Goal: Find contact information: Obtain details needed to contact an individual or organization

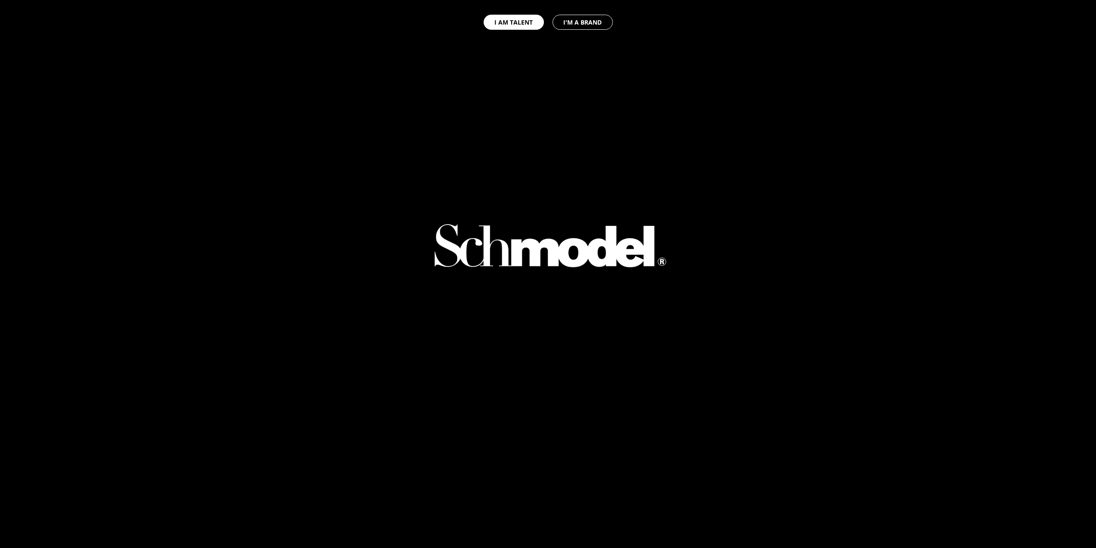
select select "GB"
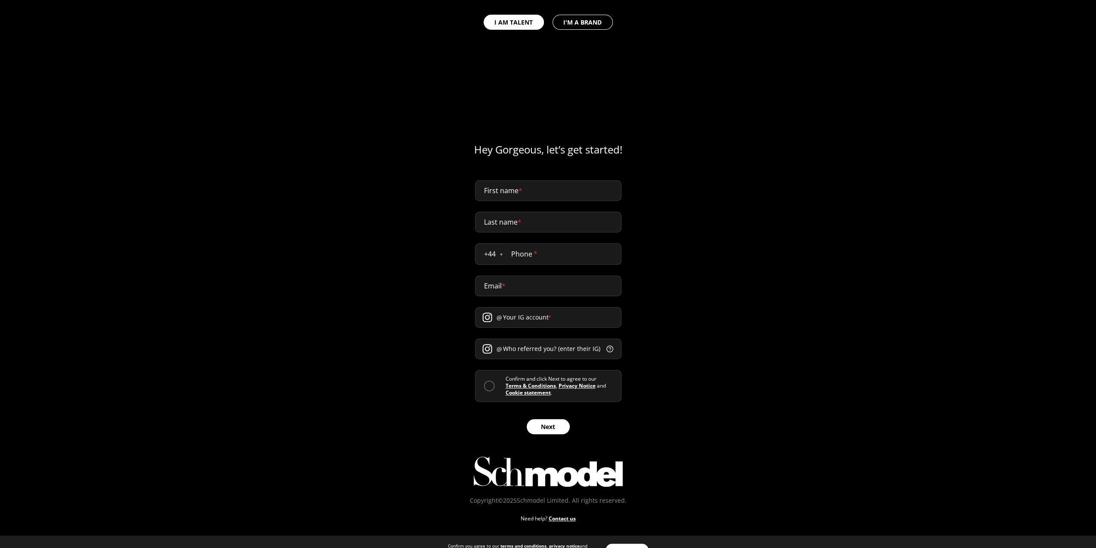
scroll to position [518, 0]
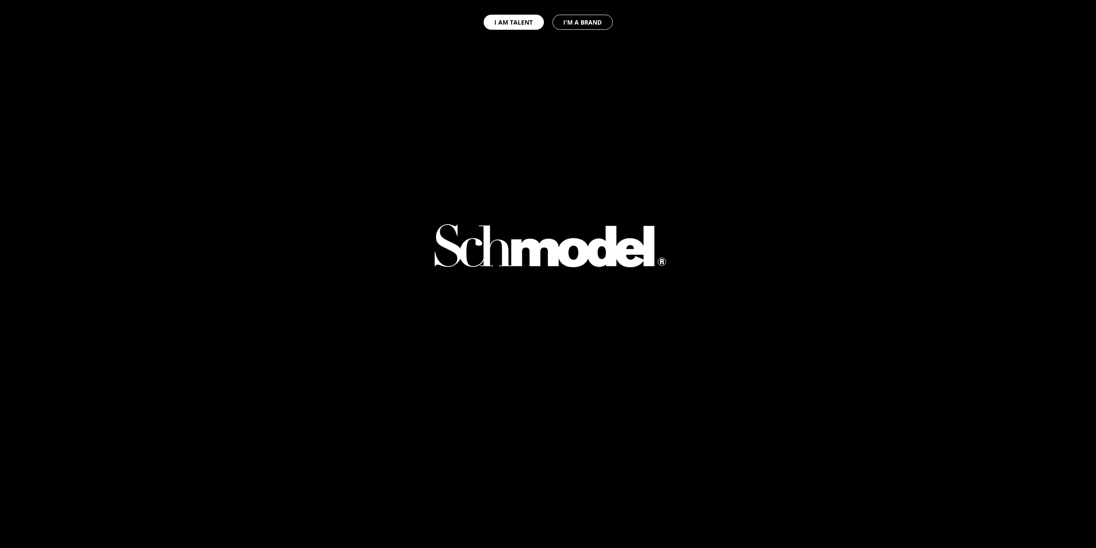
select select "GB"
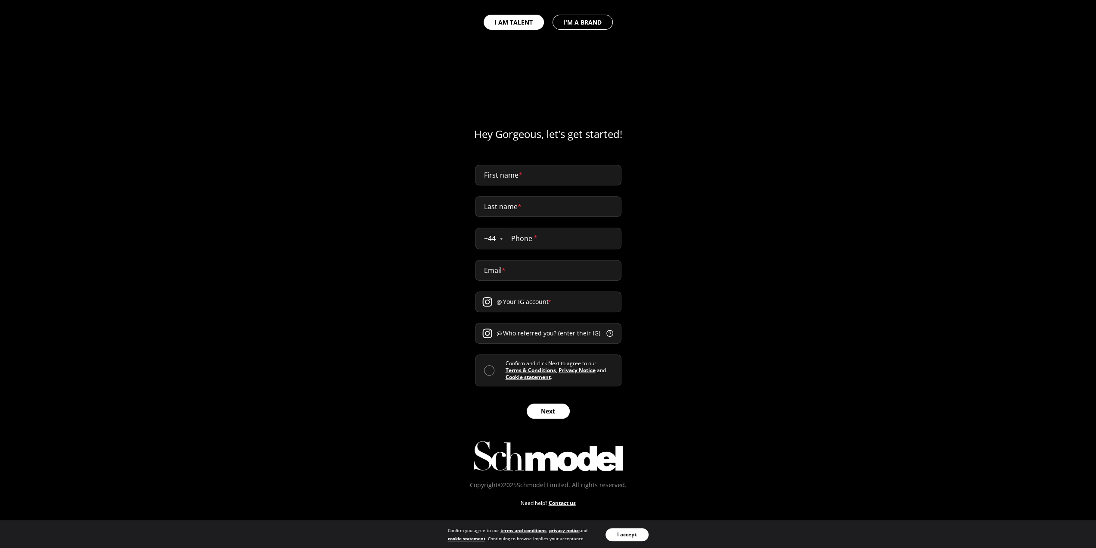
click at [564, 504] on link "Contact us" at bounding box center [562, 502] width 27 height 93
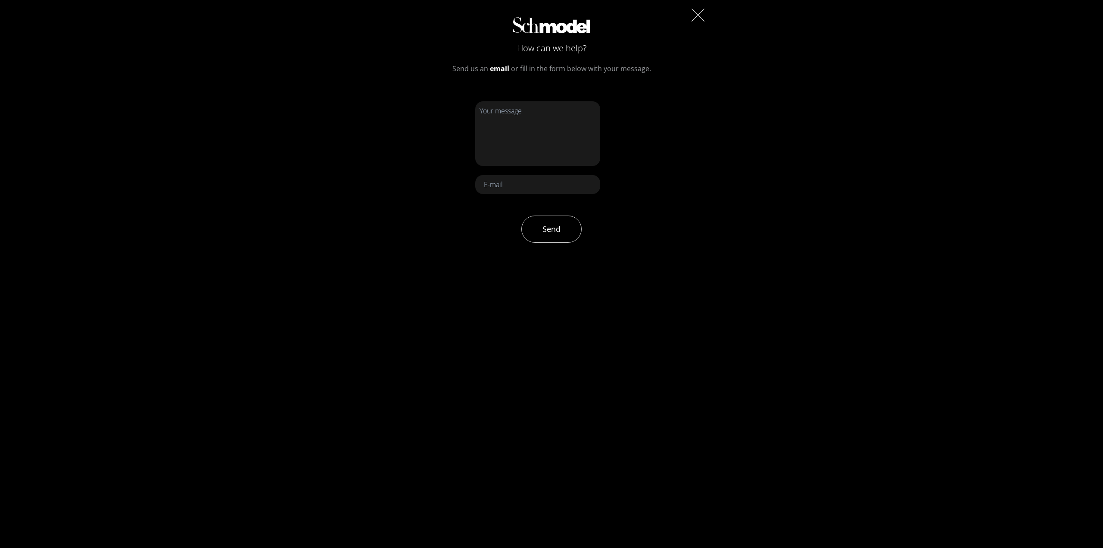
scroll to position [172, 0]
